Goal: Task Accomplishment & Management: Use online tool/utility

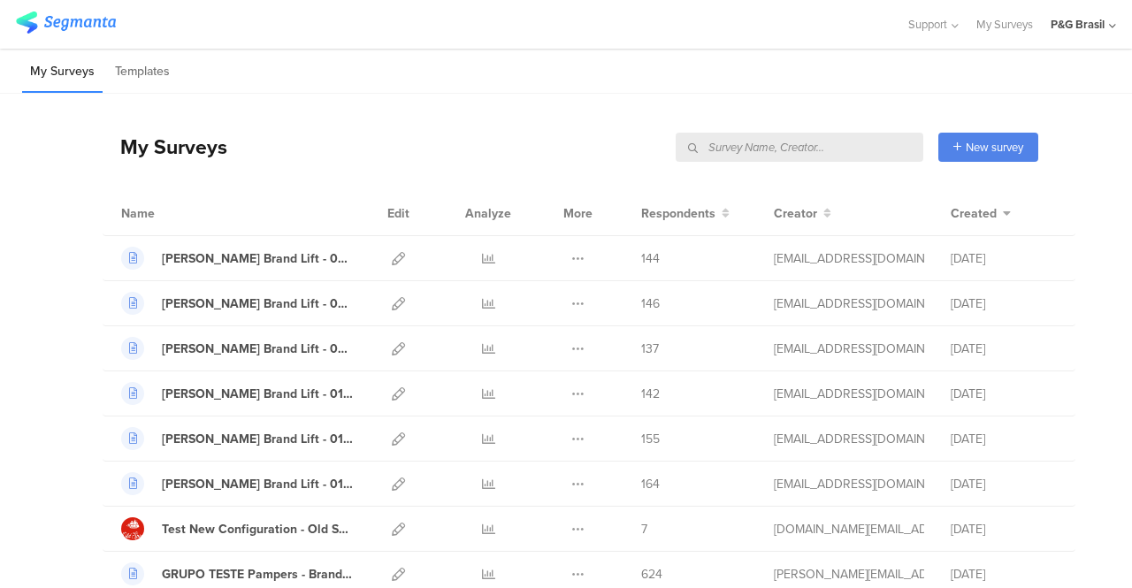
click at [831, 143] on input "text" at bounding box center [799, 147] width 248 height 29
type input "hair"
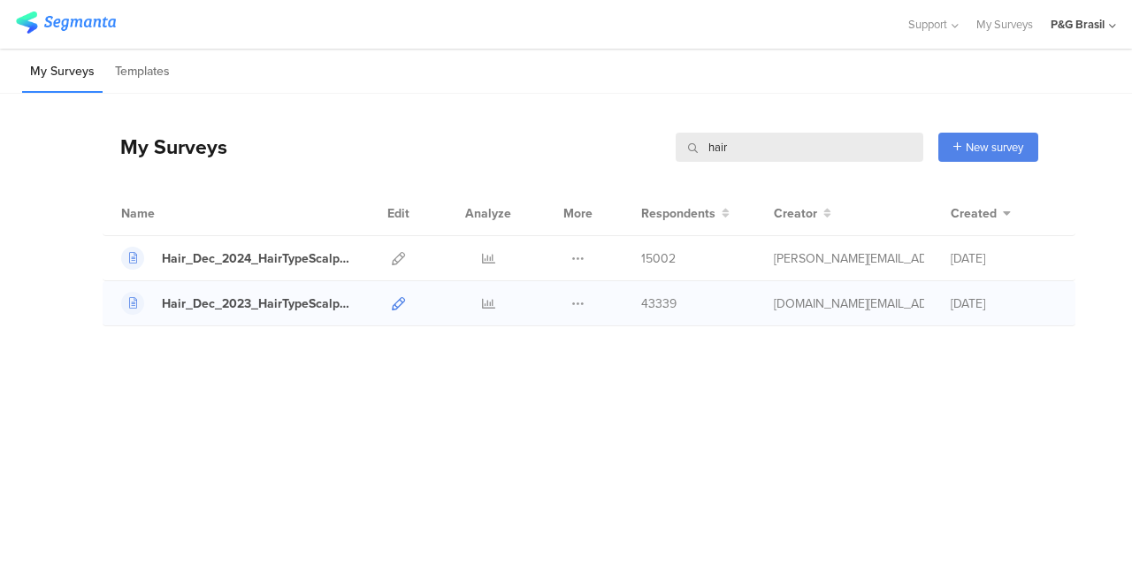
click at [397, 303] on icon at bounding box center [398, 303] width 13 height 13
click at [282, 309] on div "Hair_Dec_2023_HairTypeScalpConcern" at bounding box center [257, 303] width 191 height 19
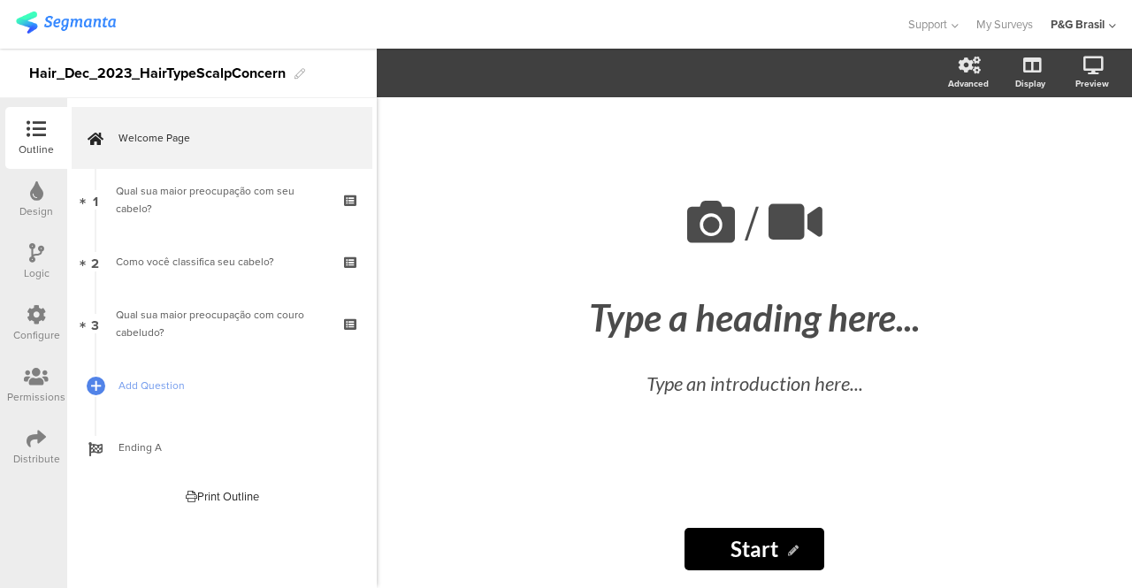
click at [50, 346] on div "Configure" at bounding box center [36, 324] width 62 height 62
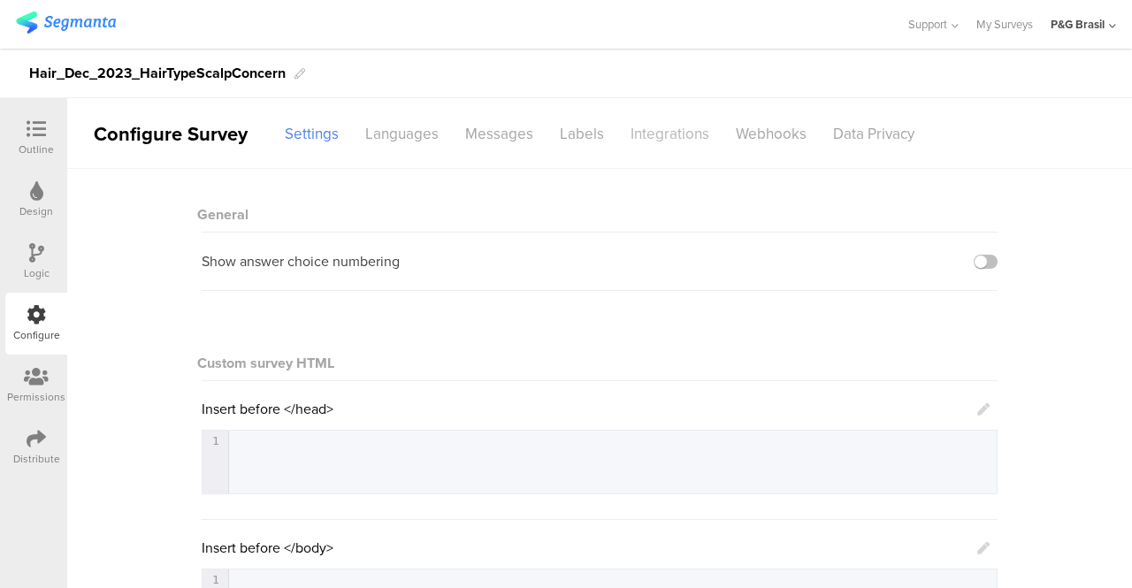
click at [644, 137] on div "Integrations" at bounding box center [669, 133] width 105 height 31
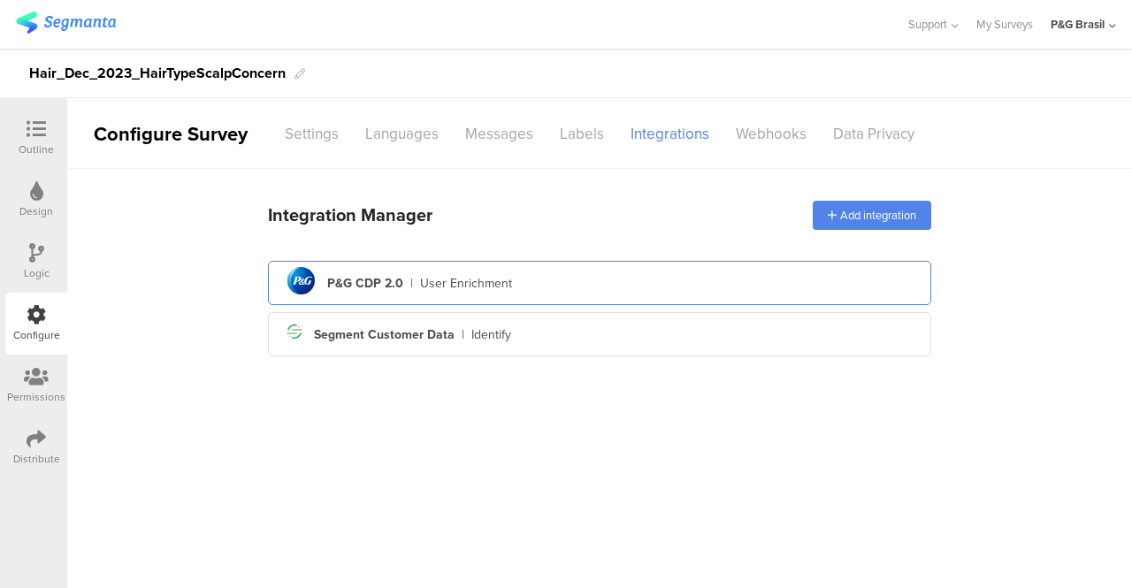
click at [647, 282] on div "pg logo P&G CDP 2.0 | User Enrichment" at bounding box center [599, 283] width 635 height 43
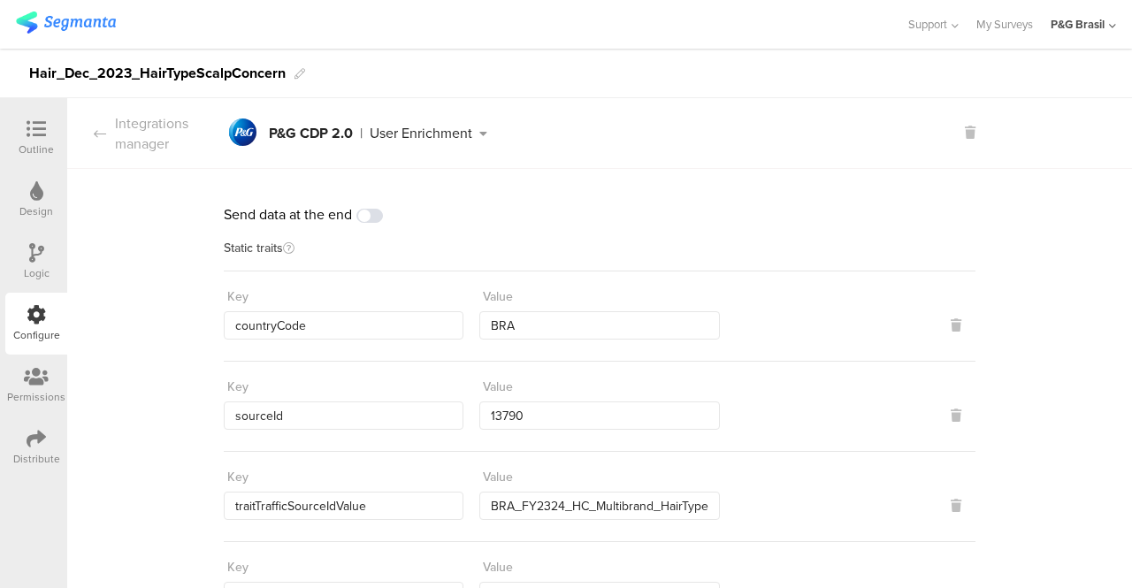
click at [372, 217] on span at bounding box center [369, 216] width 27 height 14
click at [110, 149] on div "Integrations manager" at bounding box center [145, 133] width 156 height 41
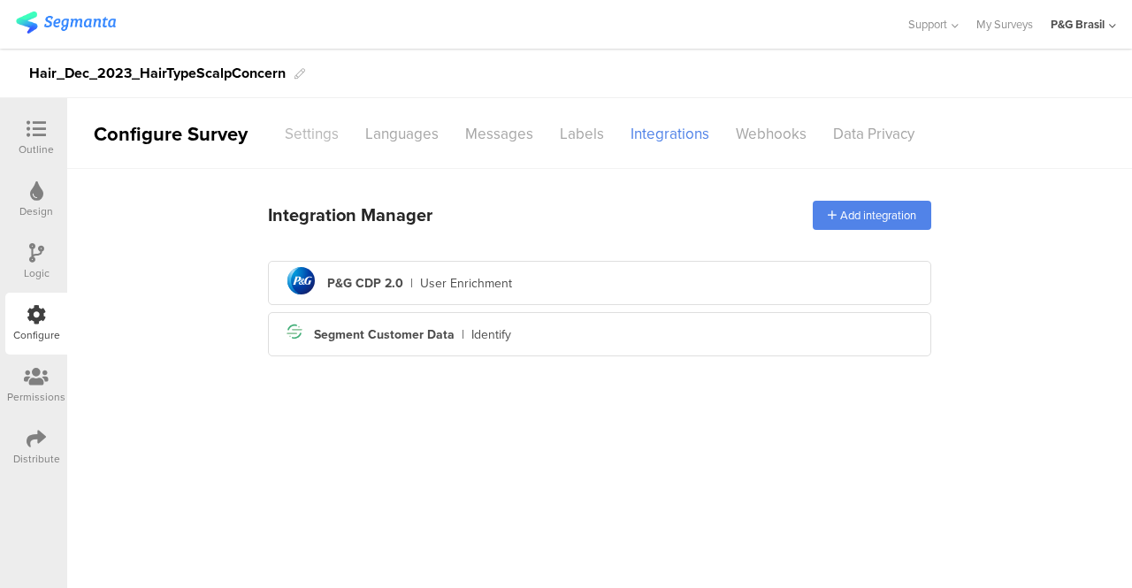
click at [311, 130] on div "Settings" at bounding box center [311, 133] width 80 height 31
